Goal: Navigation & Orientation: Find specific page/section

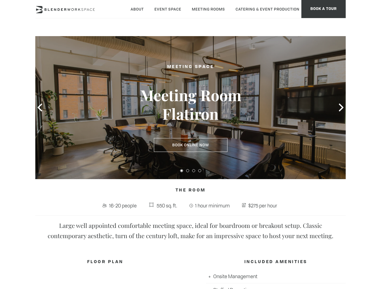
type div "[DATE]"
click at [40, 108] on icon at bounding box center [40, 108] width 8 height 8
click at [341, 108] on icon at bounding box center [341, 108] width 8 height 8
click at [181, 171] on button at bounding box center [181, 170] width 3 height 3
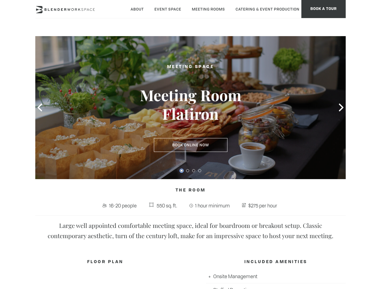
click at [187, 171] on button at bounding box center [187, 170] width 3 height 3
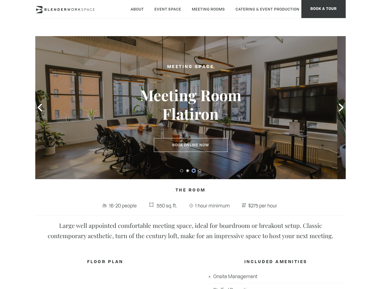
click at [193, 171] on button at bounding box center [193, 170] width 3 height 3
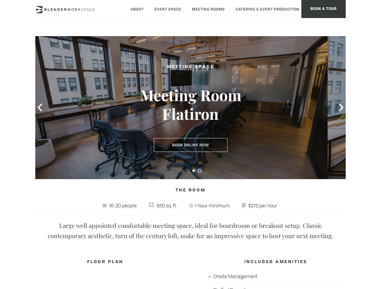
click at [199, 171] on button at bounding box center [199, 170] width 3 height 3
